Goal: Transaction & Acquisition: Purchase product/service

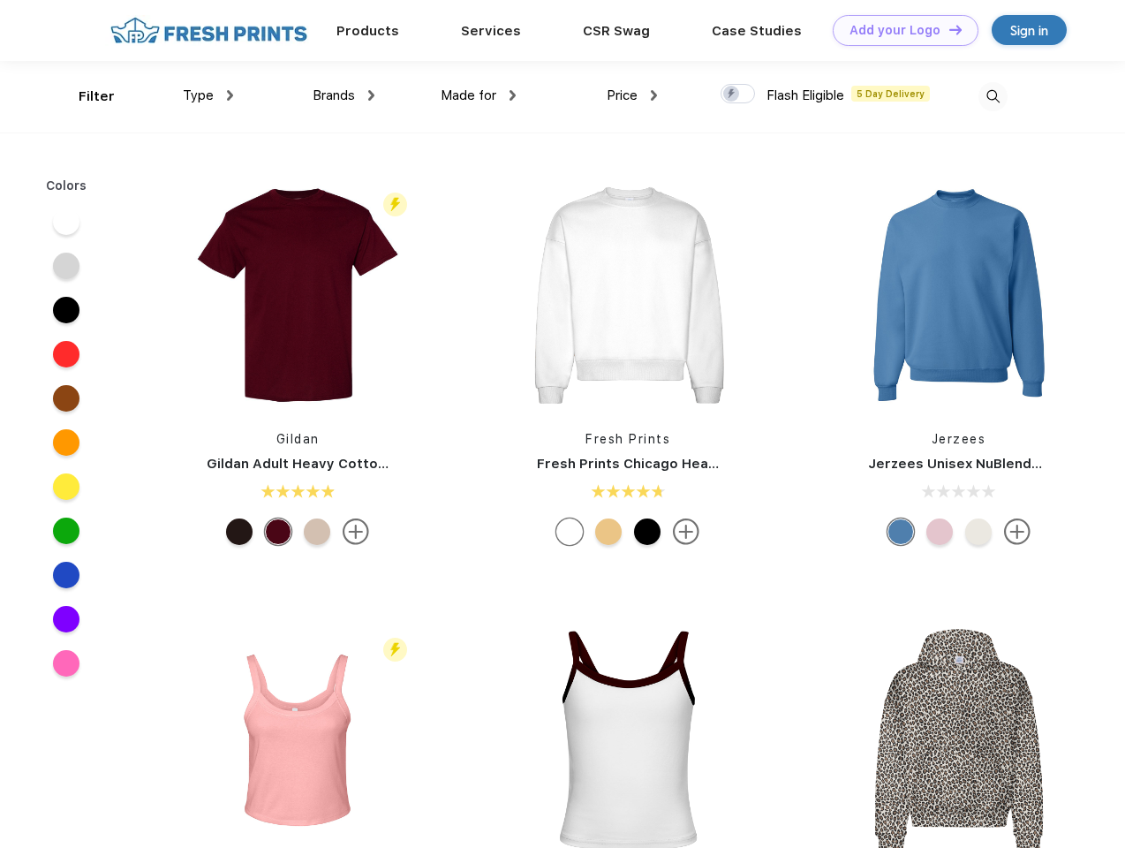
scroll to position [1, 0]
click at [899, 30] on link "Add your Logo Design Tool" at bounding box center [906, 30] width 146 height 31
click at [0, 0] on div "Design Tool" at bounding box center [0, 0] width 0 height 0
click at [948, 29] on link "Add your Logo Design Tool" at bounding box center [906, 30] width 146 height 31
click at [85, 96] on div "Filter" at bounding box center [97, 97] width 36 height 20
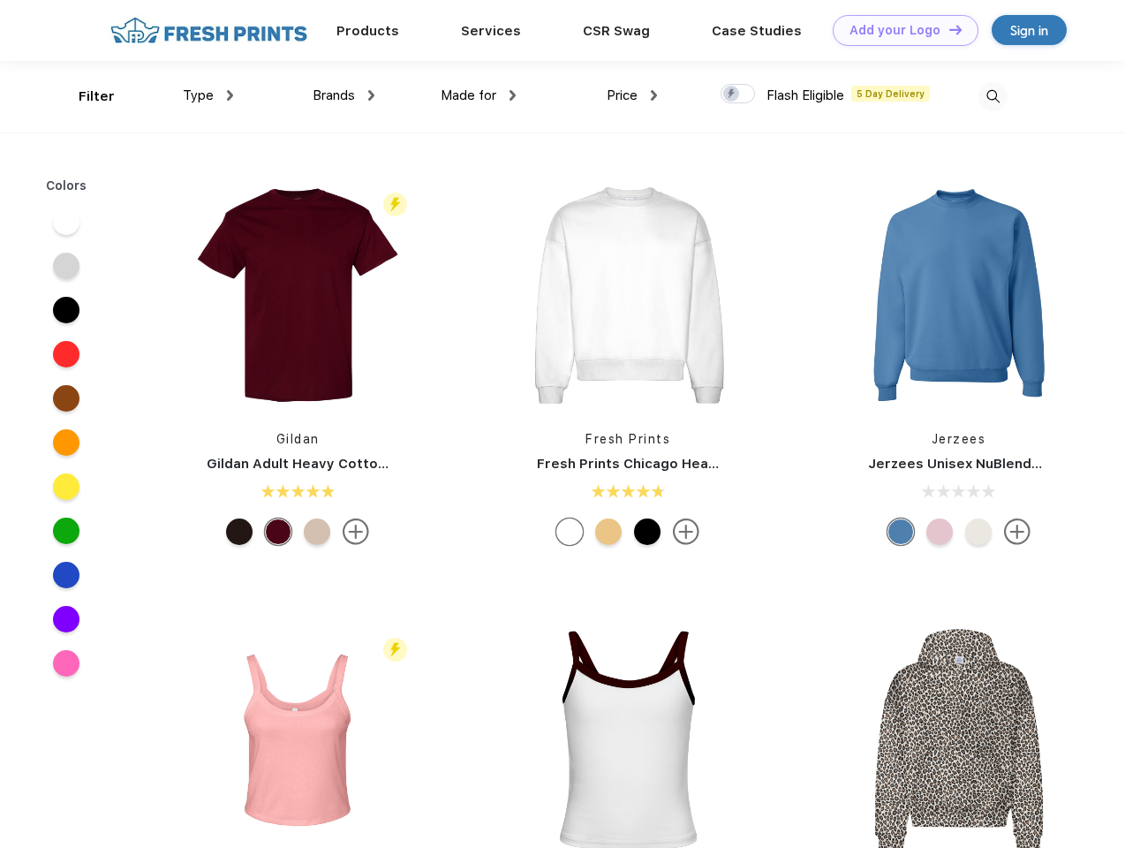
click at [208, 95] on span "Type" at bounding box center [198, 95] width 31 height 16
click at [344, 95] on span "Brands" at bounding box center [334, 95] width 42 height 16
click at [479, 95] on span "Made for" at bounding box center [469, 95] width 56 height 16
click at [632, 95] on span "Price" at bounding box center [622, 95] width 31 height 16
click at [738, 94] on div at bounding box center [738, 93] width 34 height 19
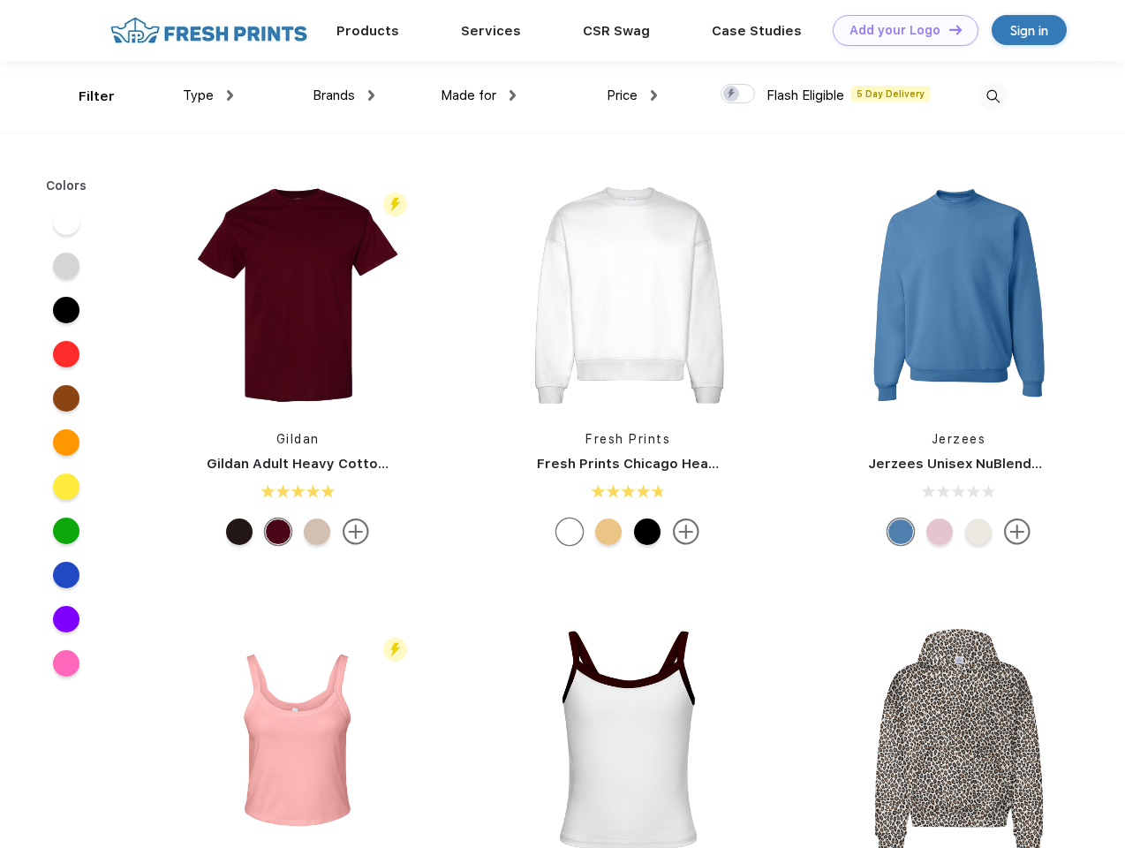
click at [732, 94] on input "checkbox" at bounding box center [726, 88] width 11 height 11
click at [993, 96] on img at bounding box center [992, 96] width 29 height 29
